Goal: Transaction & Acquisition: Book appointment/travel/reservation

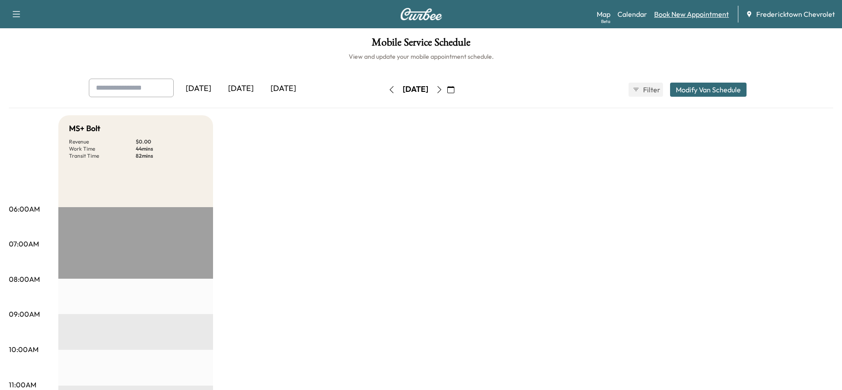
click at [665, 15] on link "Book New Appointment" at bounding box center [692, 14] width 75 height 11
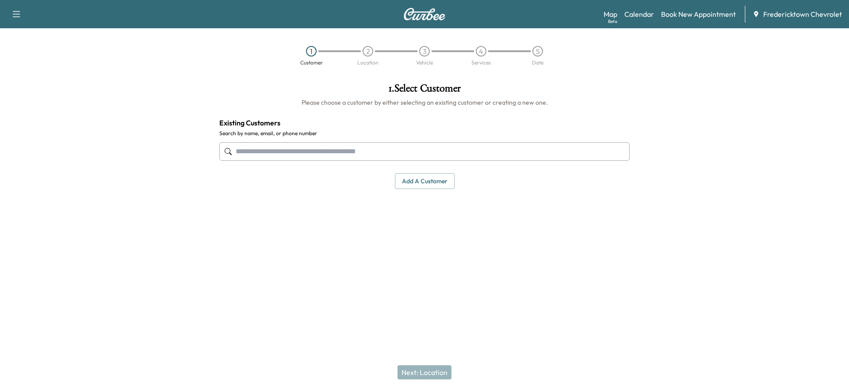
click at [371, 154] on input "text" at bounding box center [424, 151] width 410 height 19
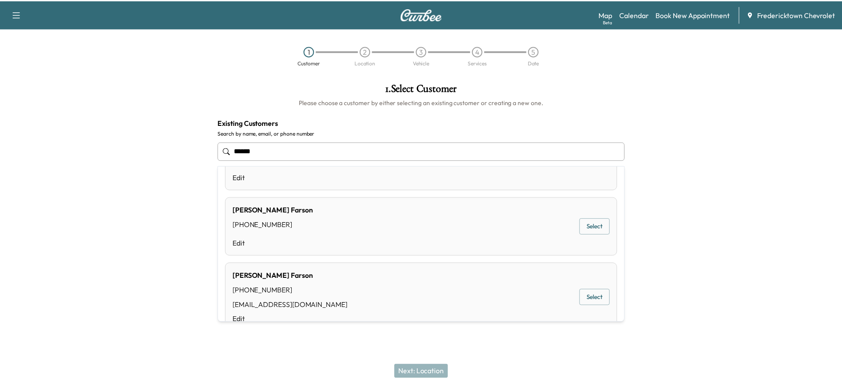
scroll to position [219, 0]
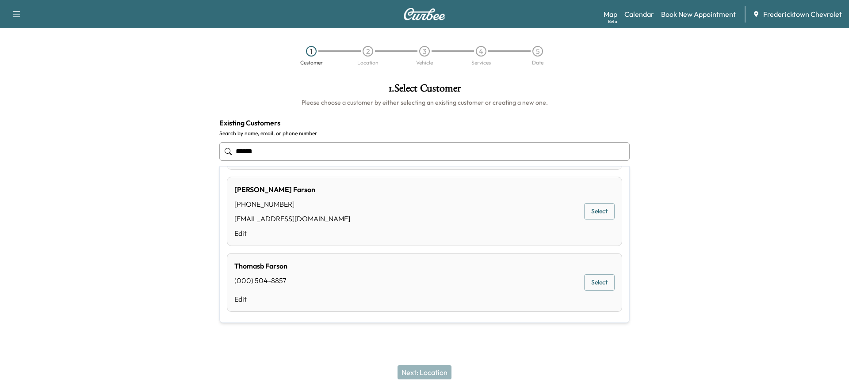
click at [458, 199] on div "Paul Farson (740) 501-8911 vernafarson@gmail.com Edit Select" at bounding box center [424, 211] width 395 height 69
type input "**********"
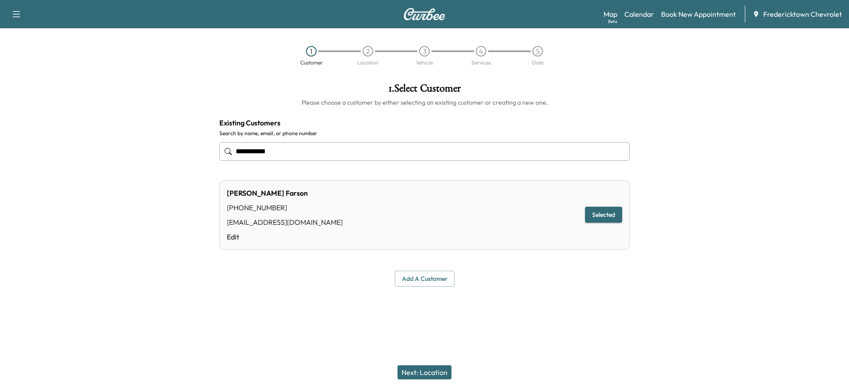
click at [429, 367] on button "Next: Location" at bounding box center [425, 373] width 54 height 14
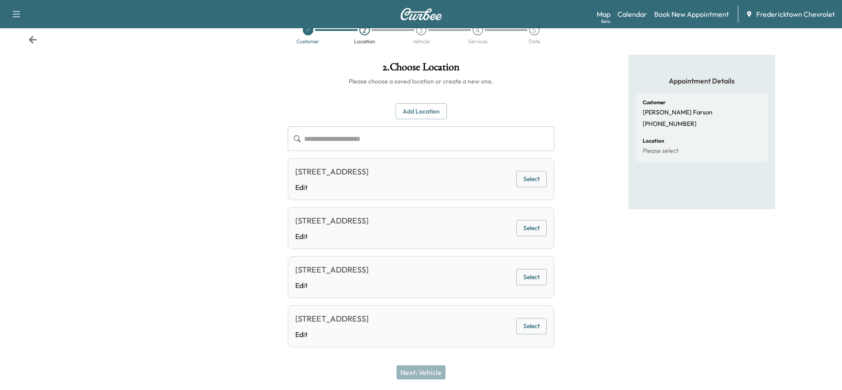
scroll to position [31, 0]
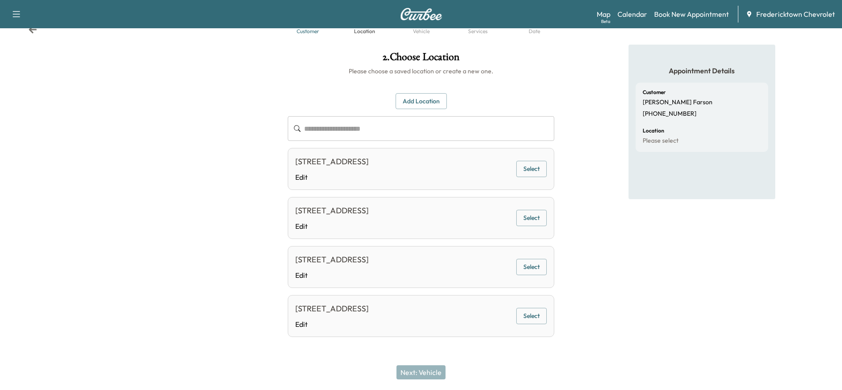
click at [536, 165] on button "Select" at bounding box center [532, 169] width 31 height 16
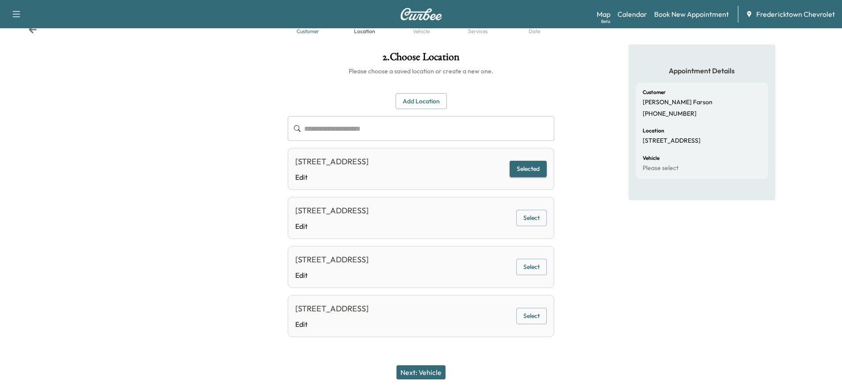
click at [432, 371] on button "Next: Vehicle" at bounding box center [421, 373] width 49 height 14
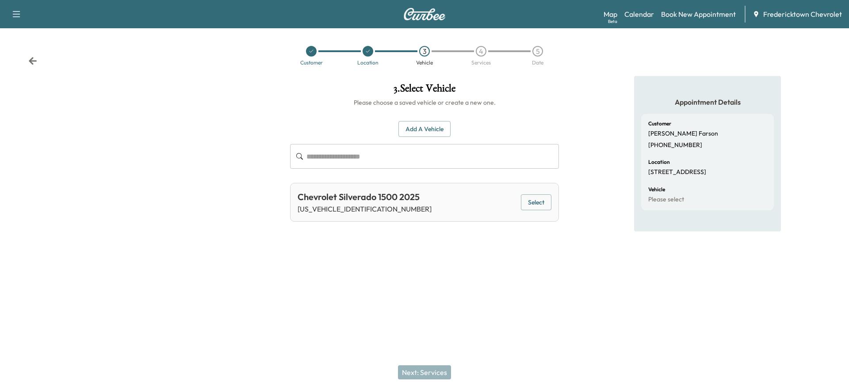
click at [541, 204] on button "Select" at bounding box center [536, 203] width 31 height 16
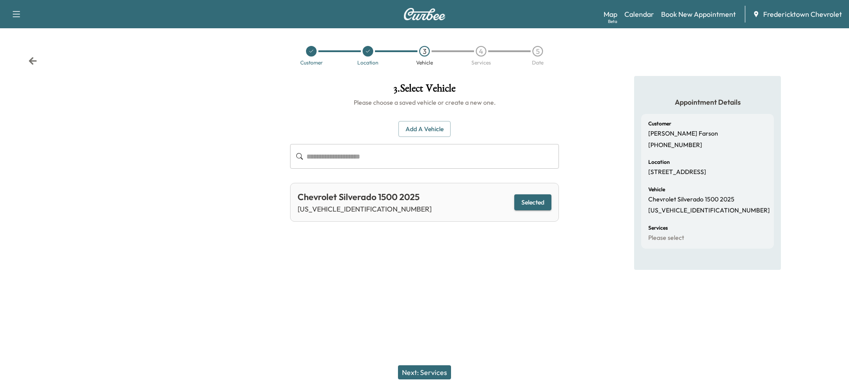
click at [429, 368] on button "Next: Services" at bounding box center [424, 373] width 53 height 14
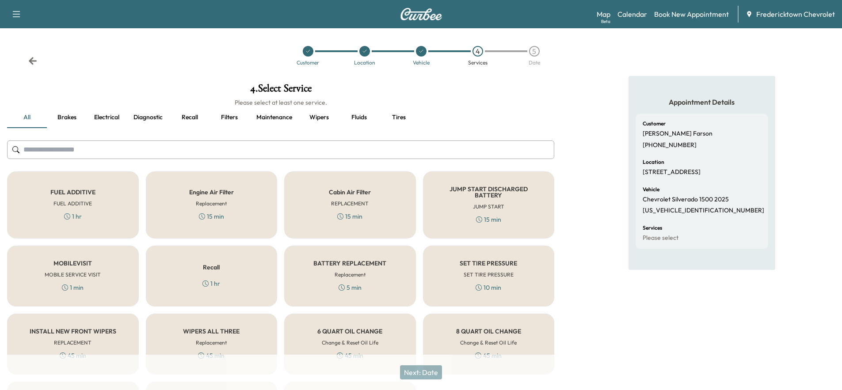
click at [85, 268] on div "MOBILEVISIT MOBILE SERVICE VISIT 1 min" at bounding box center [73, 276] width 132 height 61
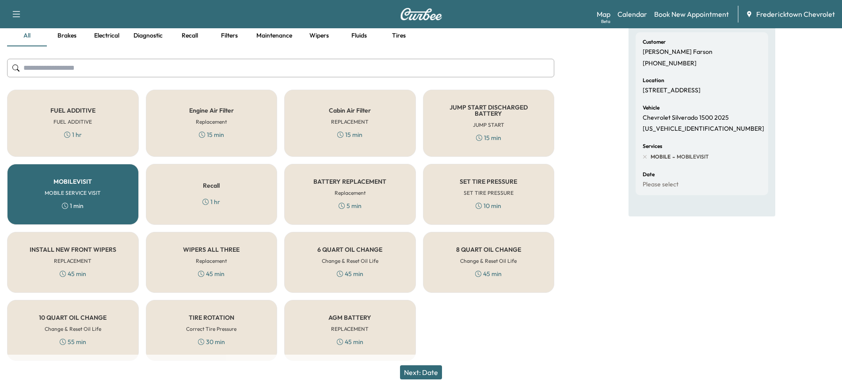
scroll to position [88, 0]
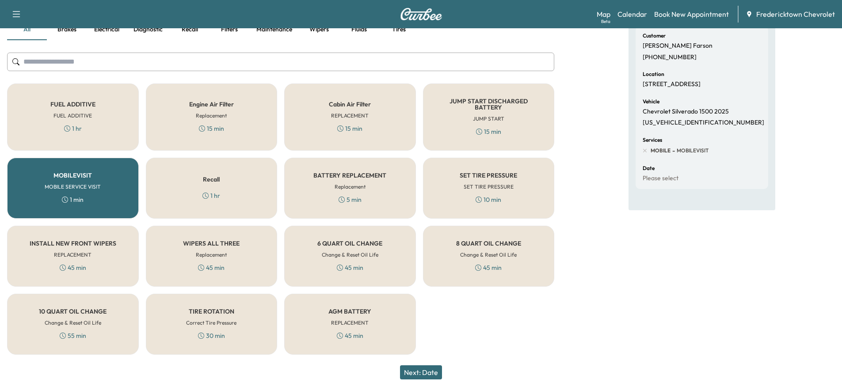
click at [490, 175] on h5 "SET TIRE PRESSURE" at bounding box center [488, 175] width 57 height 6
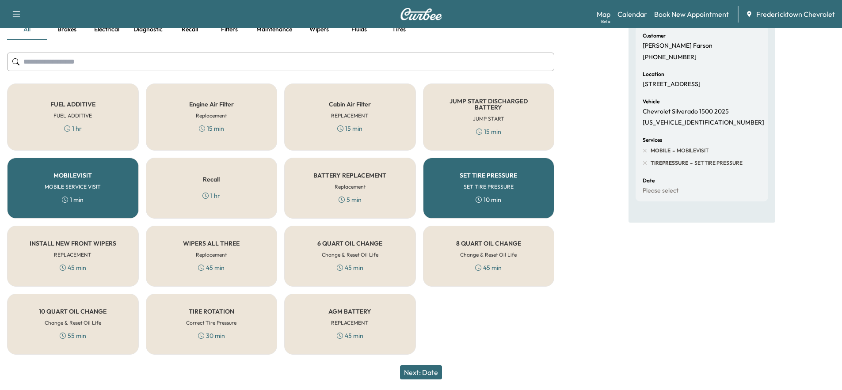
click at [422, 376] on button "Next: Date" at bounding box center [421, 373] width 42 height 14
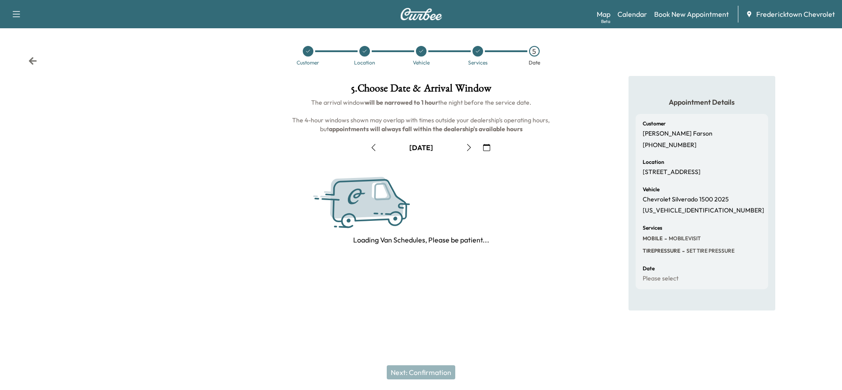
scroll to position [0, 0]
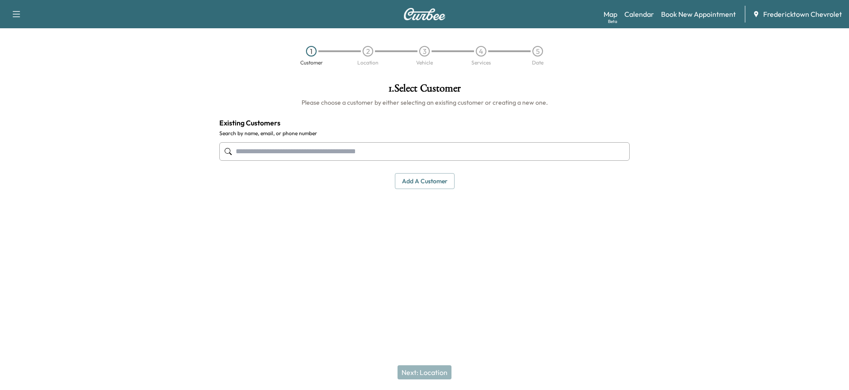
click at [335, 154] on input "text" at bounding box center [424, 151] width 410 height 19
click at [336, 154] on input "text" at bounding box center [424, 151] width 410 height 19
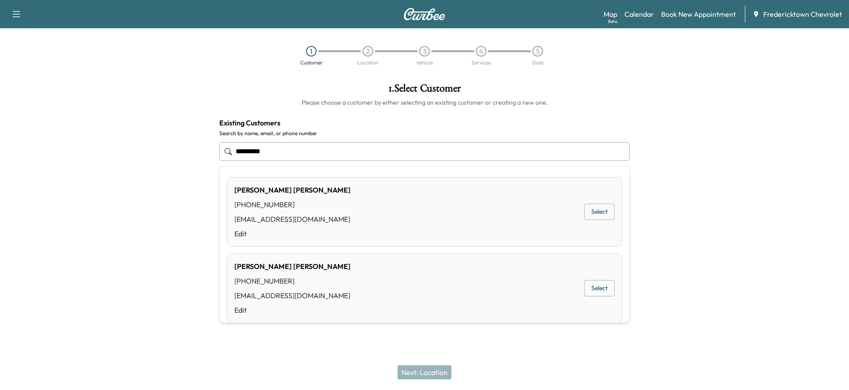
click at [393, 289] on div "[PERSON_NAME] [PHONE_NUMBER] [EMAIL_ADDRESS][DOMAIN_NAME] Edit Select" at bounding box center [424, 288] width 395 height 69
type input "**********"
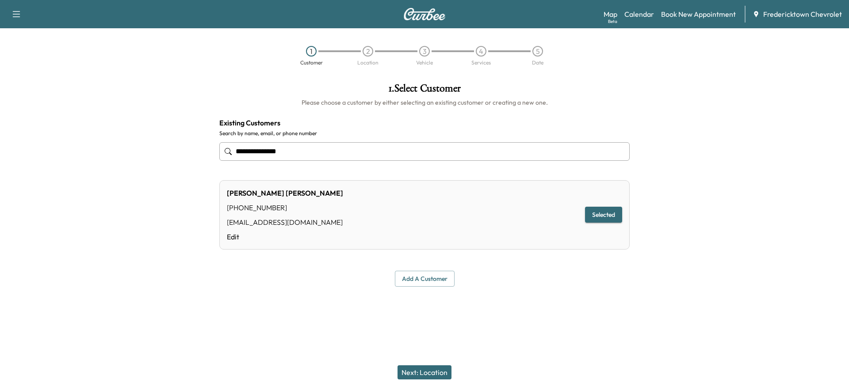
click at [430, 372] on button "Next: Location" at bounding box center [425, 373] width 54 height 14
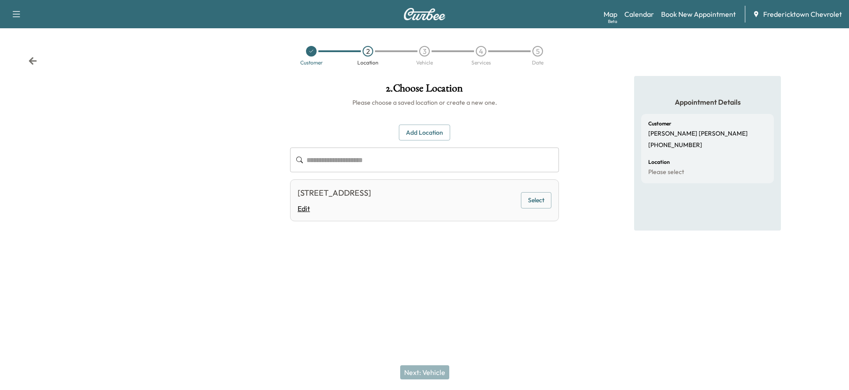
click at [365, 203] on link "Edit" at bounding box center [334, 208] width 73 height 11
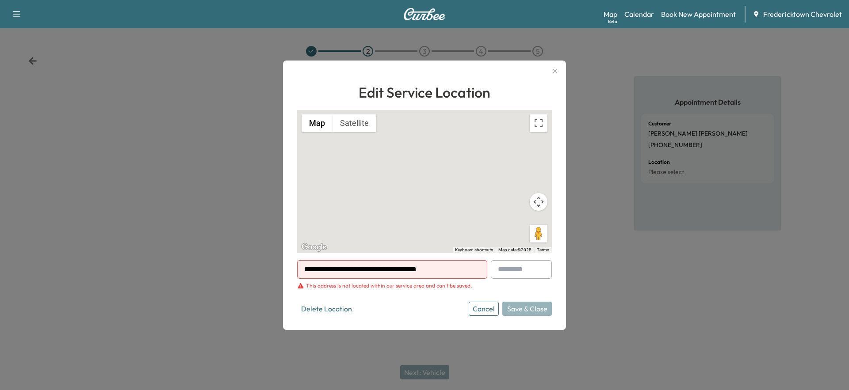
click at [478, 309] on button "Cancel" at bounding box center [484, 309] width 30 height 14
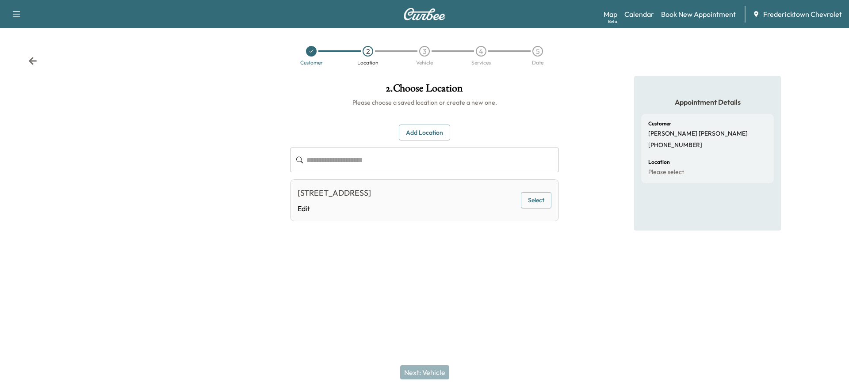
click at [549, 198] on button "Select" at bounding box center [536, 200] width 31 height 16
click at [443, 369] on button "Next: Vehicle" at bounding box center [424, 373] width 49 height 14
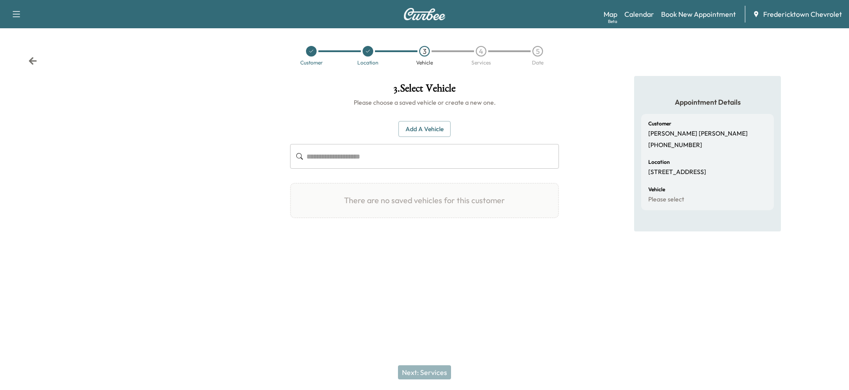
click at [441, 142] on div "Add a Vehicle ​" at bounding box center [424, 145] width 269 height 48
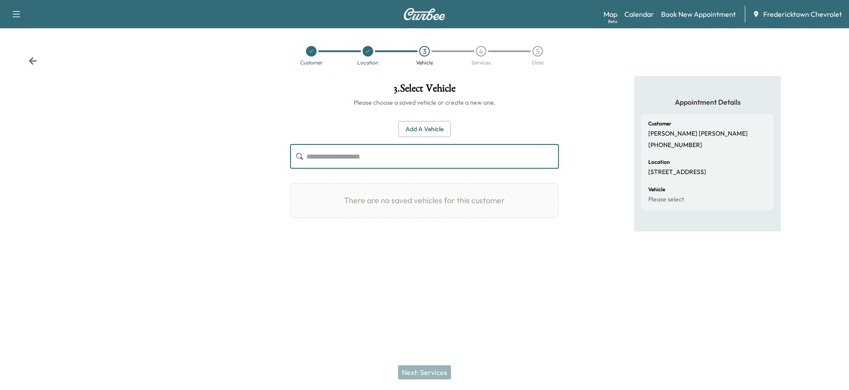
click at [445, 165] on input "text" at bounding box center [432, 156] width 253 height 25
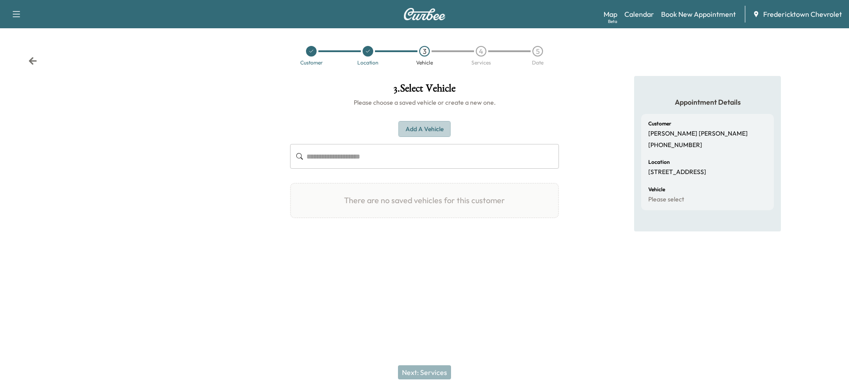
click at [434, 130] on button "Add a Vehicle" at bounding box center [424, 129] width 52 height 16
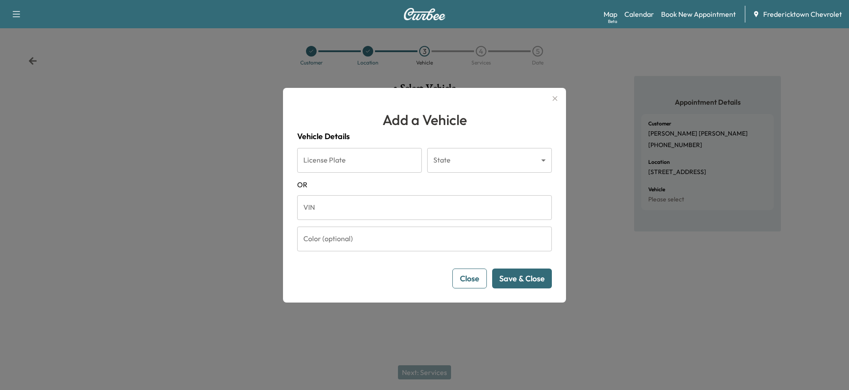
click at [482, 281] on button "Close" at bounding box center [469, 279] width 34 height 20
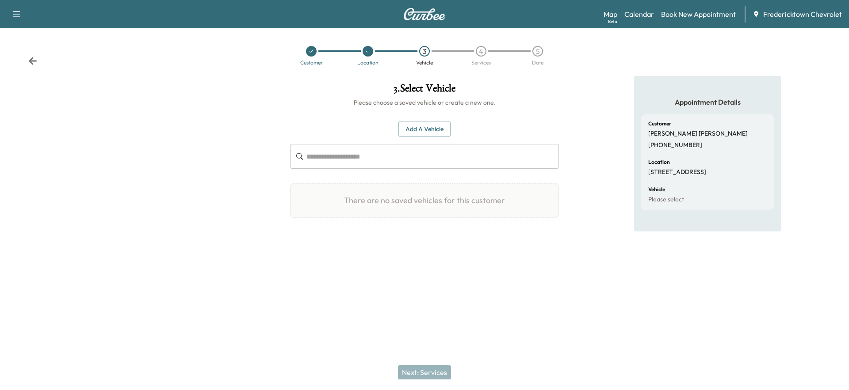
click at [421, 203] on div "There are no saved vehicles for this customer" at bounding box center [424, 200] width 269 height 35
click at [407, 157] on input "text" at bounding box center [432, 156] width 253 height 25
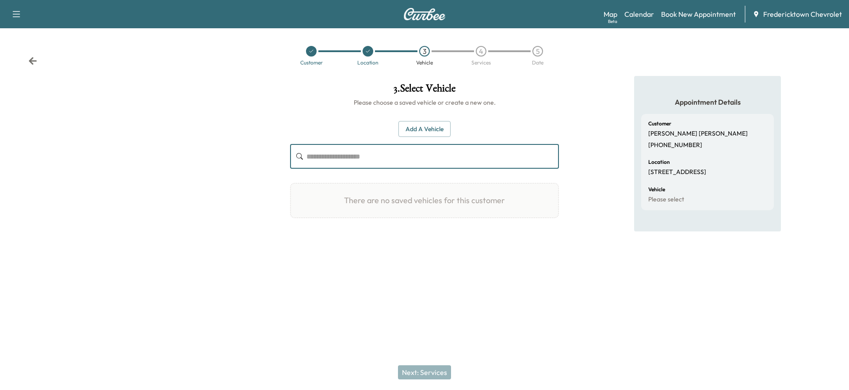
click at [349, 152] on input "text" at bounding box center [432, 156] width 253 height 25
click at [418, 133] on button "Add a Vehicle" at bounding box center [424, 129] width 52 height 16
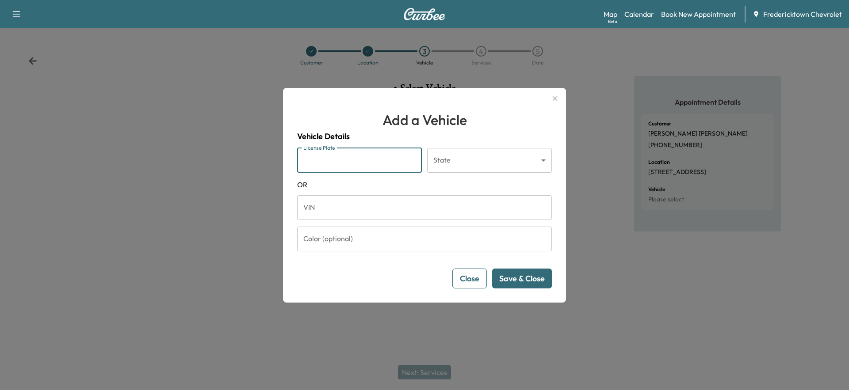
click at [386, 162] on input "License Plate" at bounding box center [359, 160] width 125 height 25
type input "***"
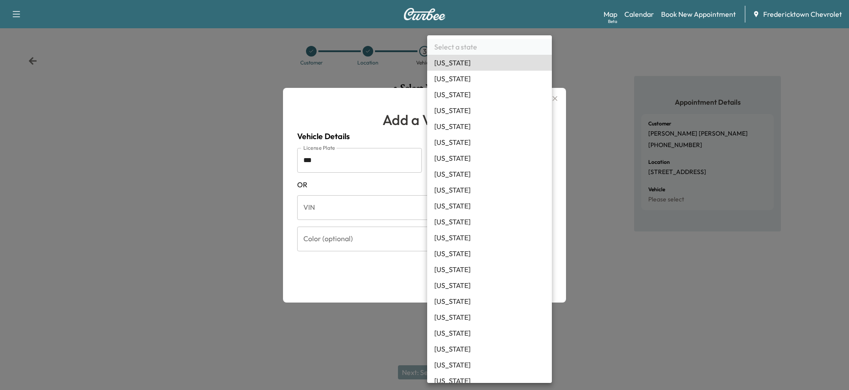
click at [450, 156] on body "Support Log Out Map Beta Calendar Book New Appointment [GEOGRAPHIC_DATA] Chevro…" at bounding box center [424, 195] width 849 height 390
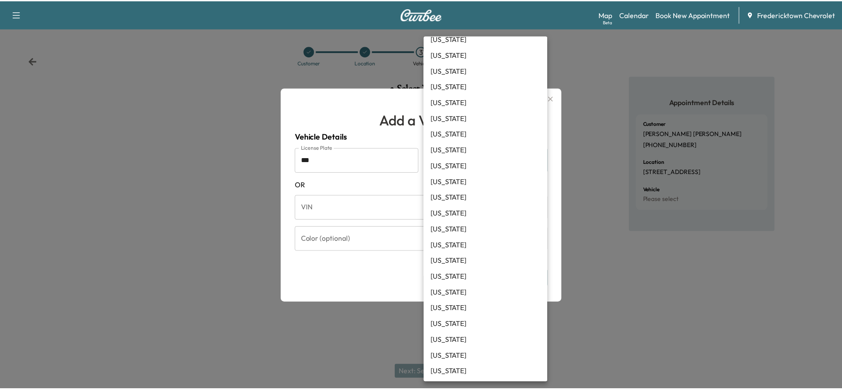
scroll to position [442, 0]
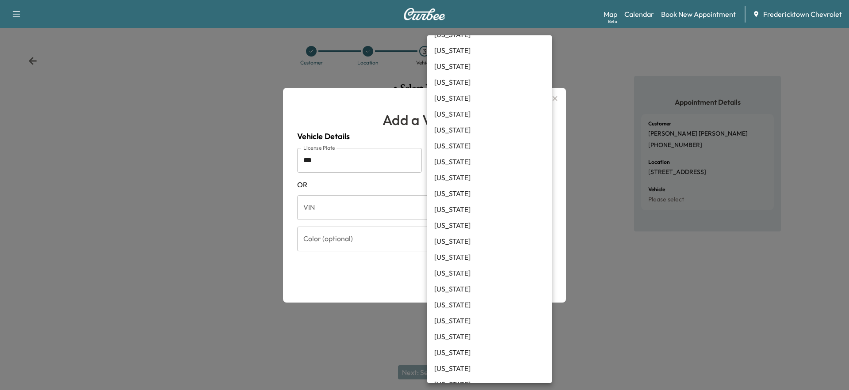
click at [450, 256] on li "[US_STATE]" at bounding box center [489, 257] width 125 height 16
type input "**"
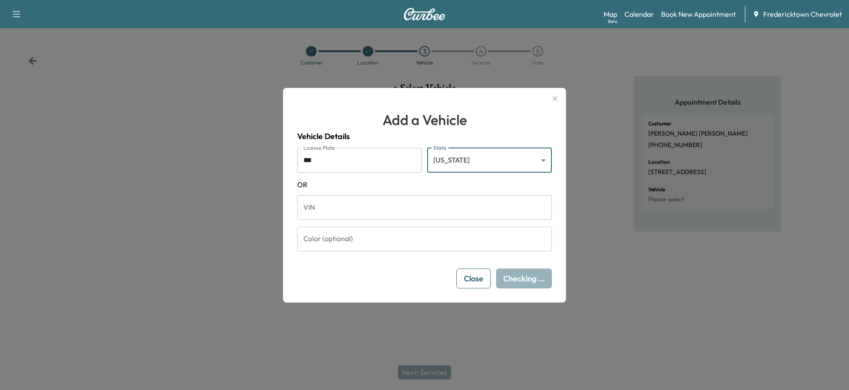
click at [344, 215] on input "VIN" at bounding box center [424, 207] width 255 height 25
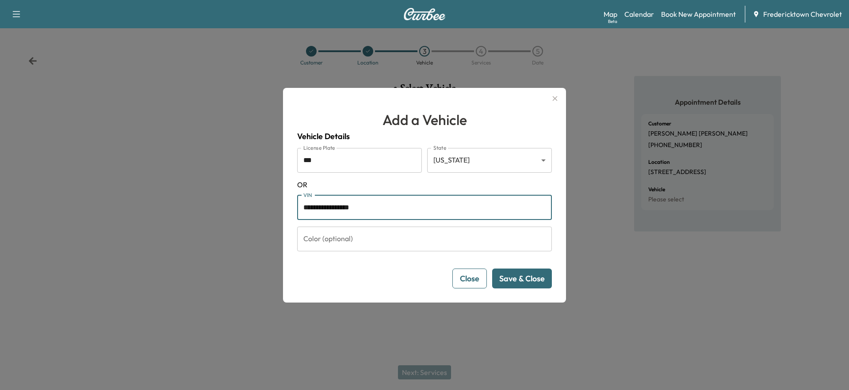
type input "**********"
click at [529, 274] on button "Save & Close" at bounding box center [522, 279] width 60 height 20
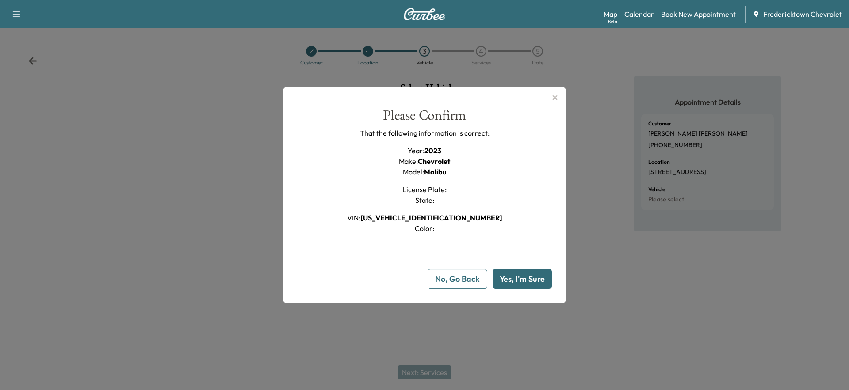
click at [526, 280] on button "Yes, I'm Sure" at bounding box center [522, 279] width 59 height 20
type input "**"
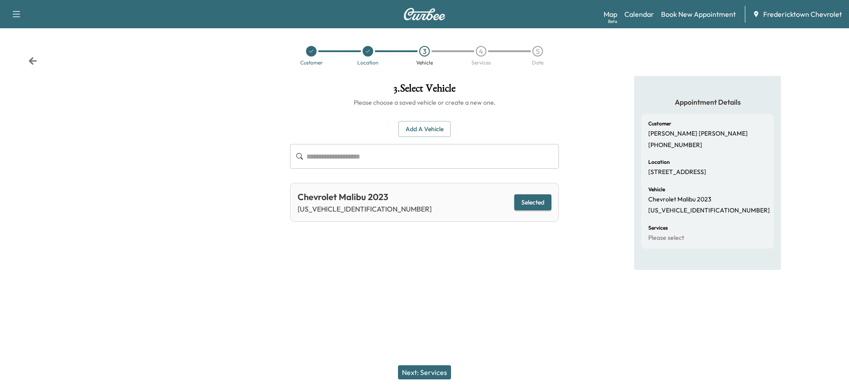
click at [478, 207] on div "Chevrolet Malibu 2023 [US_VEHICLE_IDENTIFICATION_NUMBER] Selected" at bounding box center [424, 202] width 269 height 39
click at [526, 199] on button "Selected" at bounding box center [532, 203] width 37 height 16
click at [440, 368] on button "Next: Services" at bounding box center [424, 373] width 53 height 14
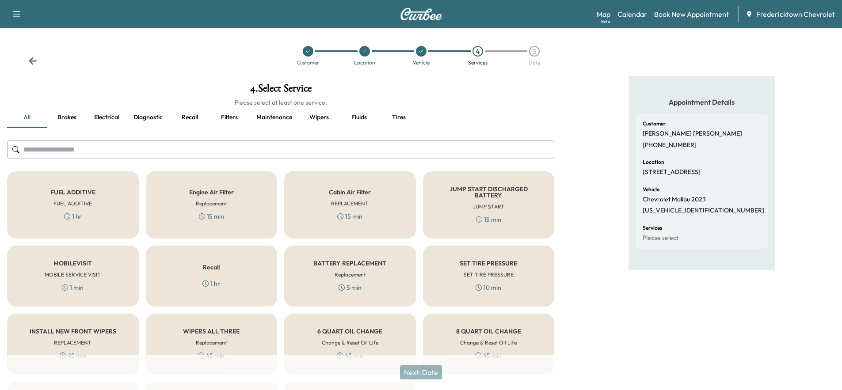
click at [96, 275] on h6 "MOBILE SERVICE VISIT" at bounding box center [73, 275] width 56 height 8
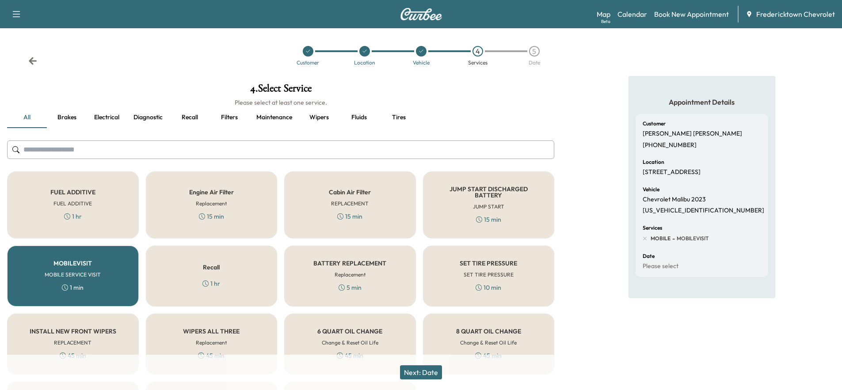
click at [526, 260] on div "SET TIRE PRESSURE SET TIRE PRESSURE 10 min" at bounding box center [489, 276] width 132 height 61
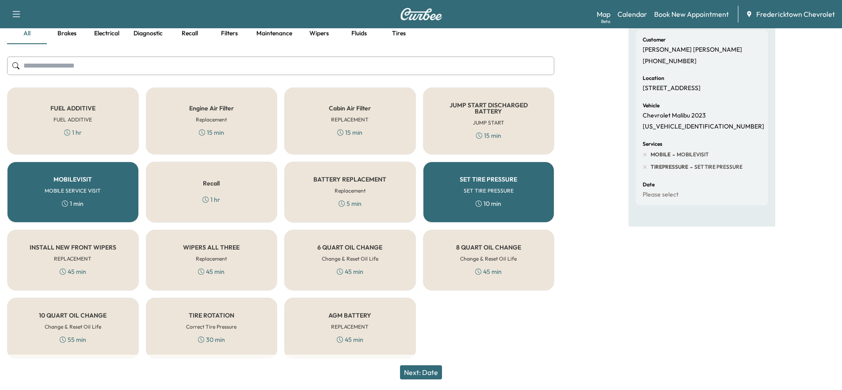
scroll to position [88, 0]
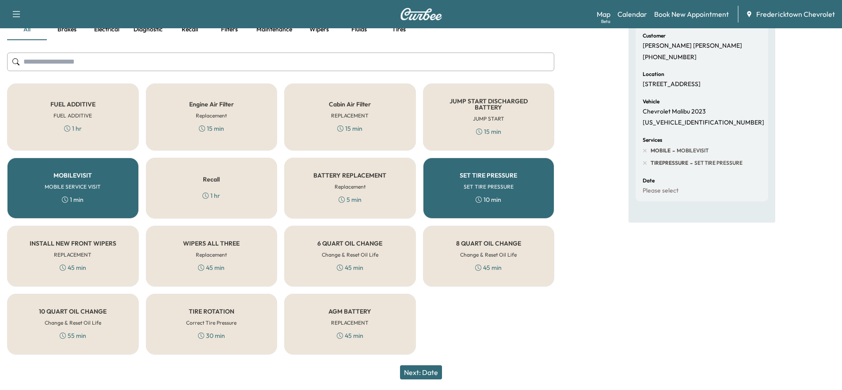
click at [427, 370] on button "Next: Date" at bounding box center [421, 373] width 42 height 14
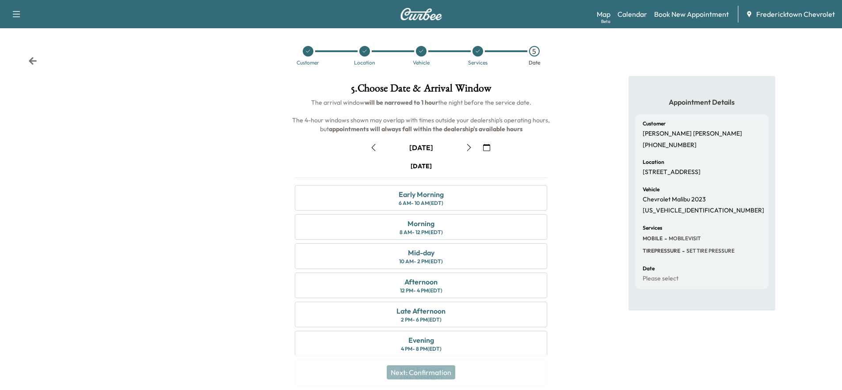
click at [486, 148] on icon "button" at bounding box center [486, 147] width 7 height 7
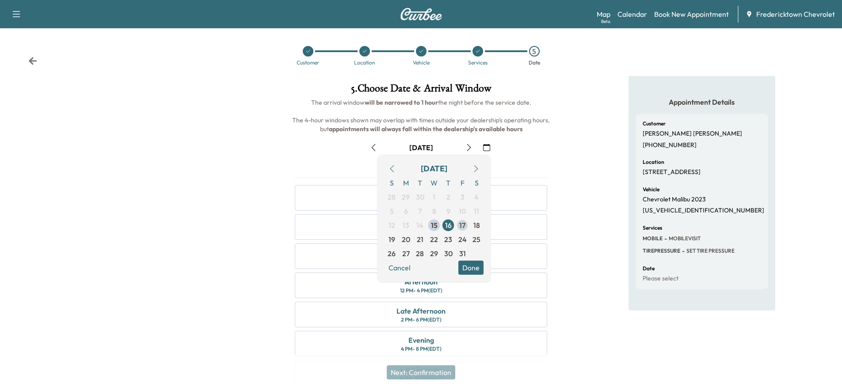
click at [460, 227] on span "17" at bounding box center [462, 225] width 6 height 11
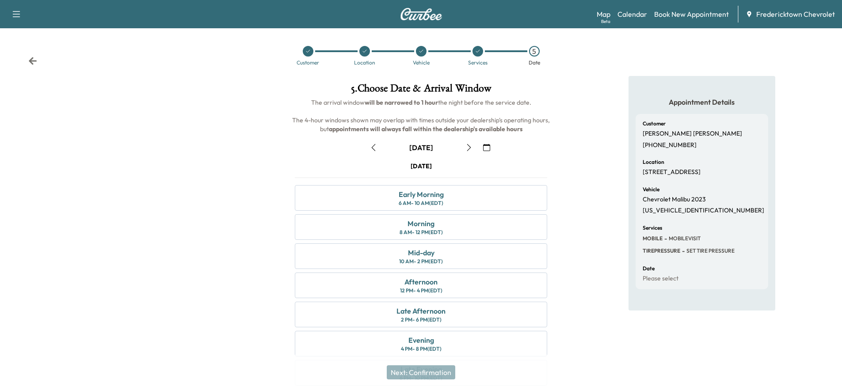
click at [38, 66] on div "Customer Location Vehicle Services 5 Date" at bounding box center [421, 55] width 842 height 41
click at [33, 61] on icon at bounding box center [33, 61] width 8 height 8
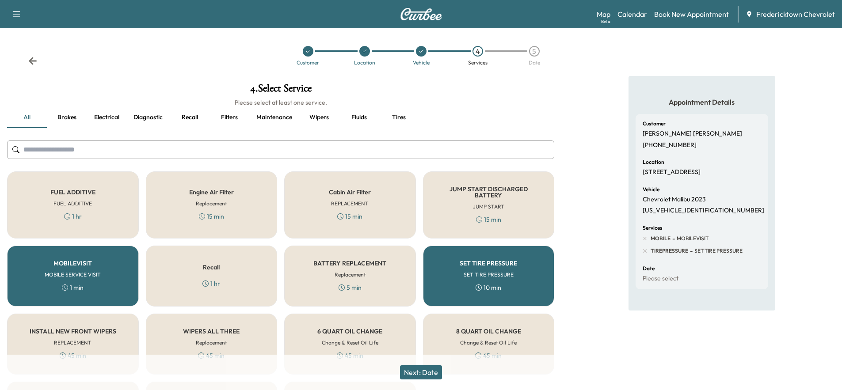
click at [183, 151] on input "text" at bounding box center [280, 150] width 547 height 19
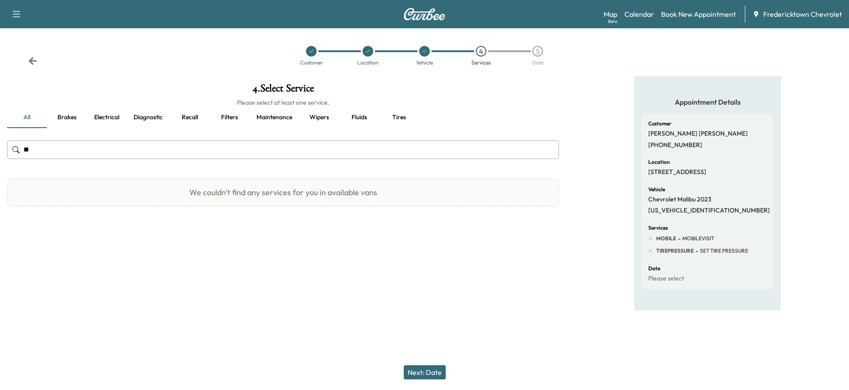
type input "*"
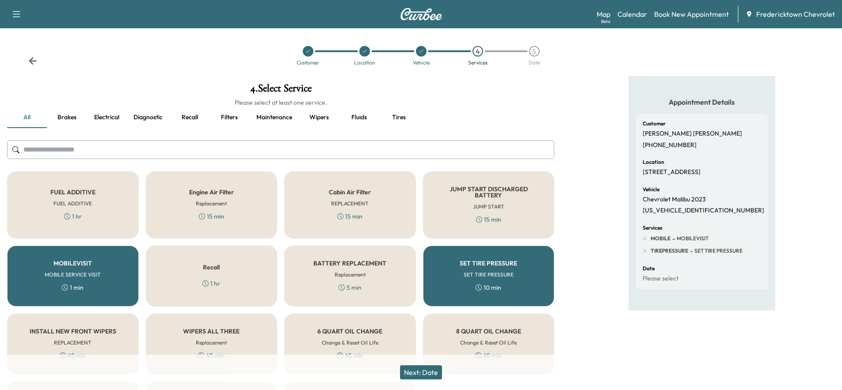
click at [420, 371] on button "Next: Date" at bounding box center [421, 373] width 42 height 14
